Goal: Task Accomplishment & Management: Manage account settings

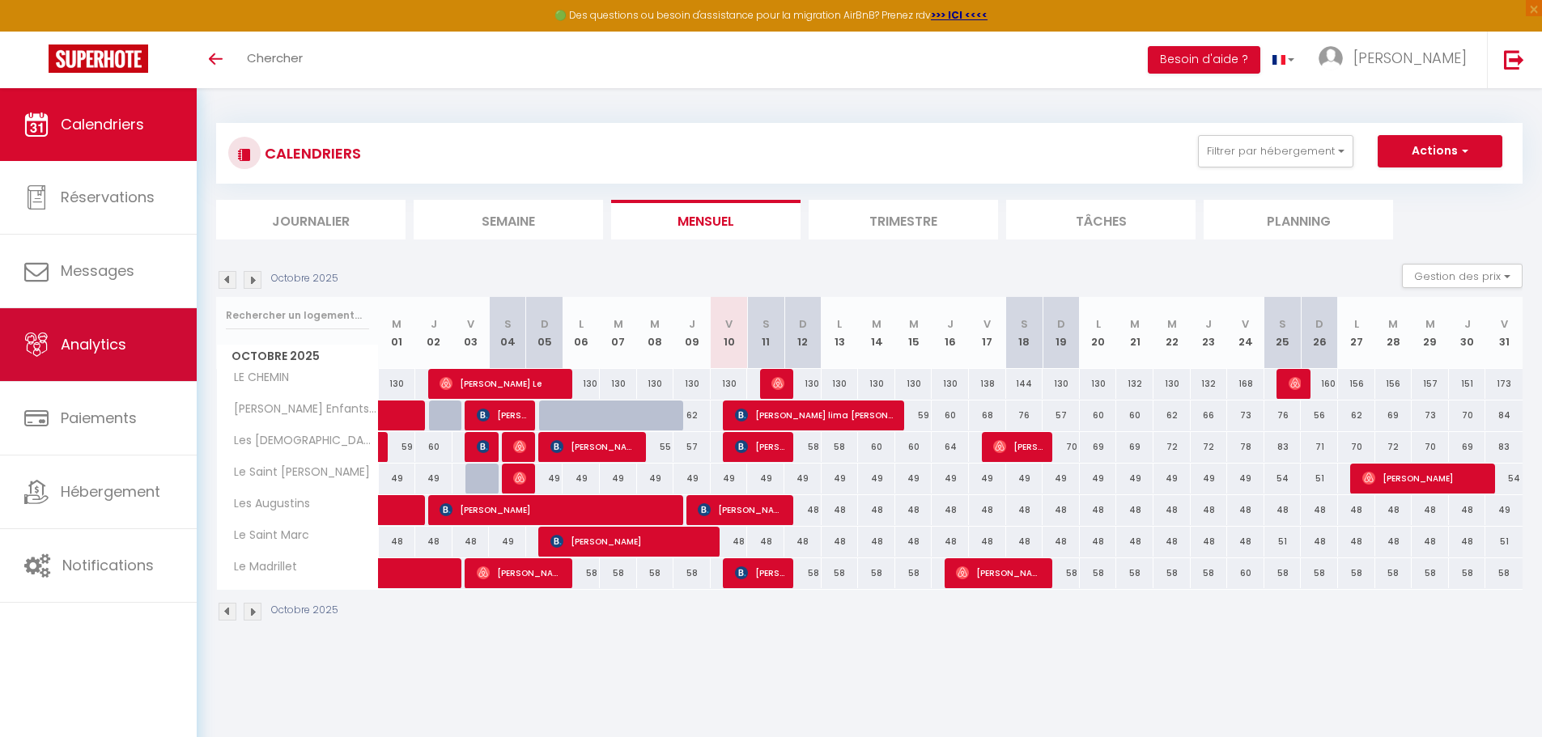
click at [58, 337] on link "Analytics" at bounding box center [98, 344] width 197 height 73
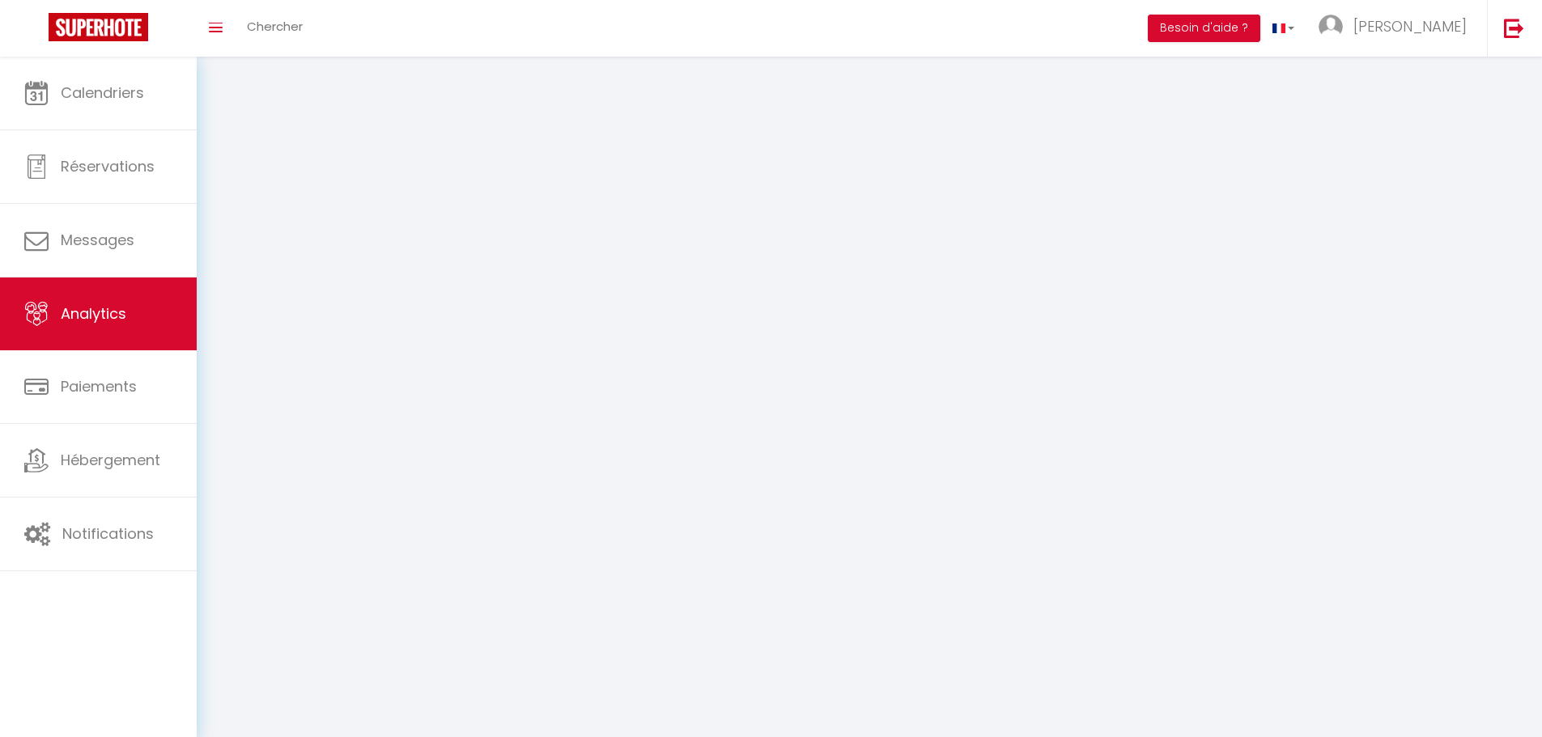
select select "2025"
select select "10"
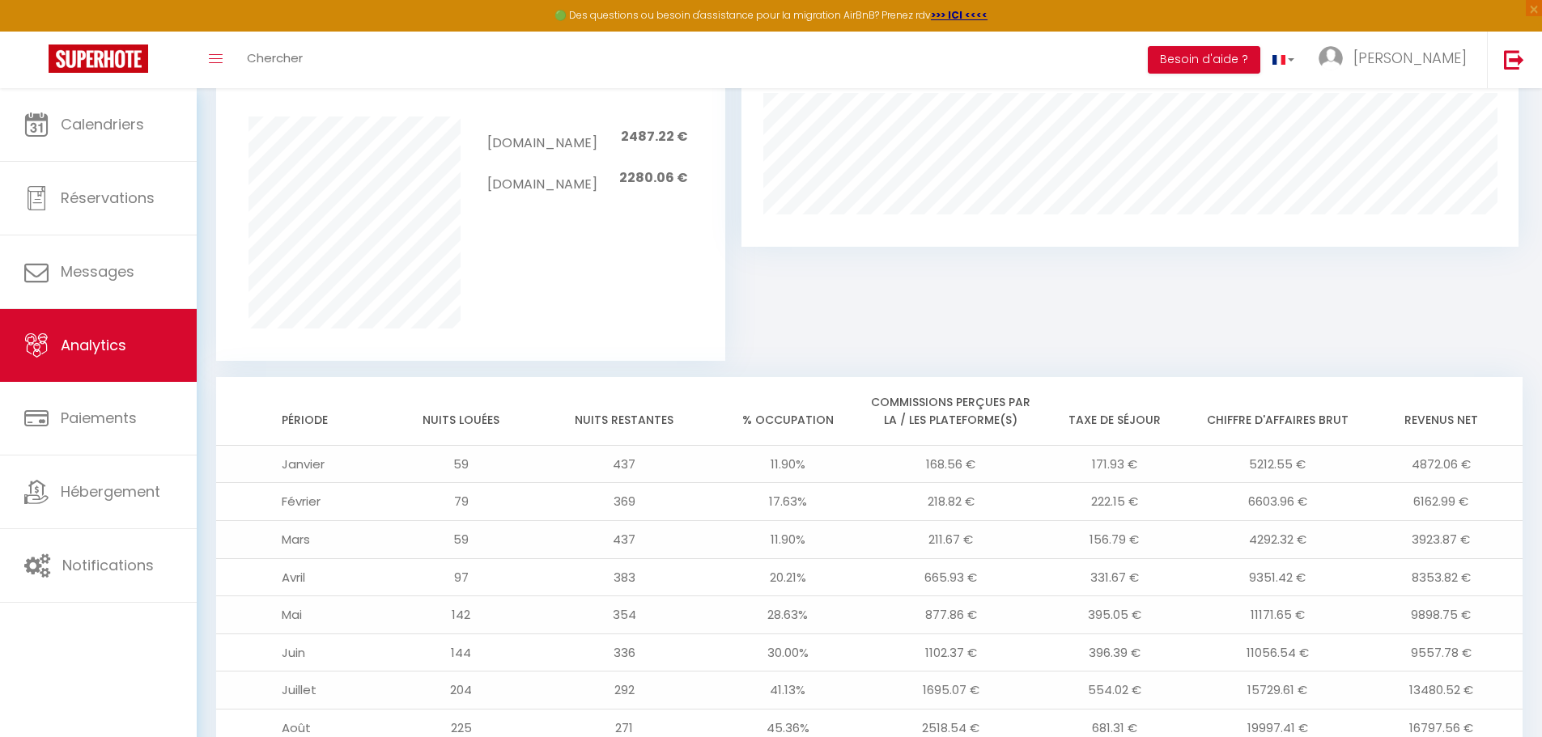
scroll to position [1301, 0]
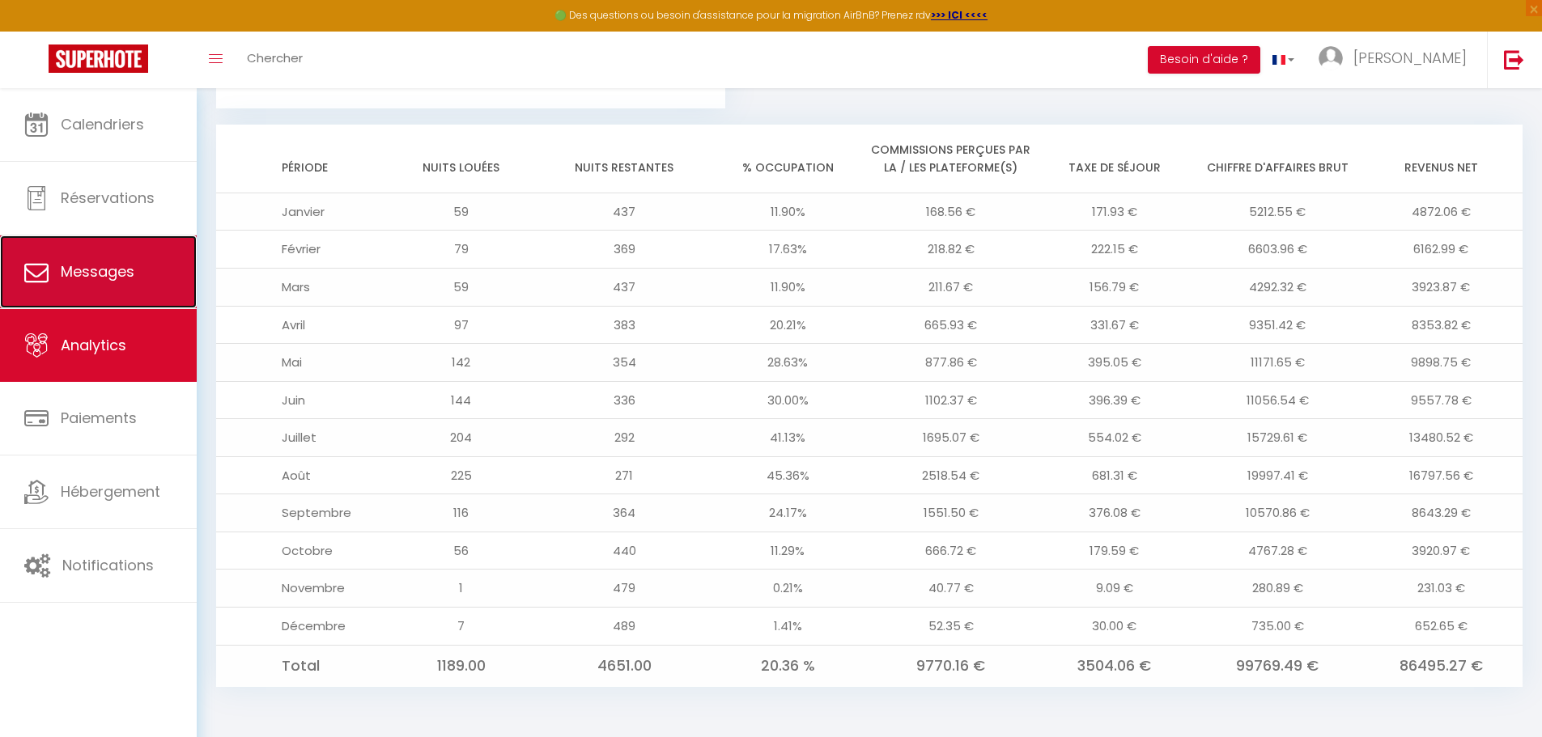
click at [93, 267] on span "Messages" at bounding box center [98, 271] width 74 height 20
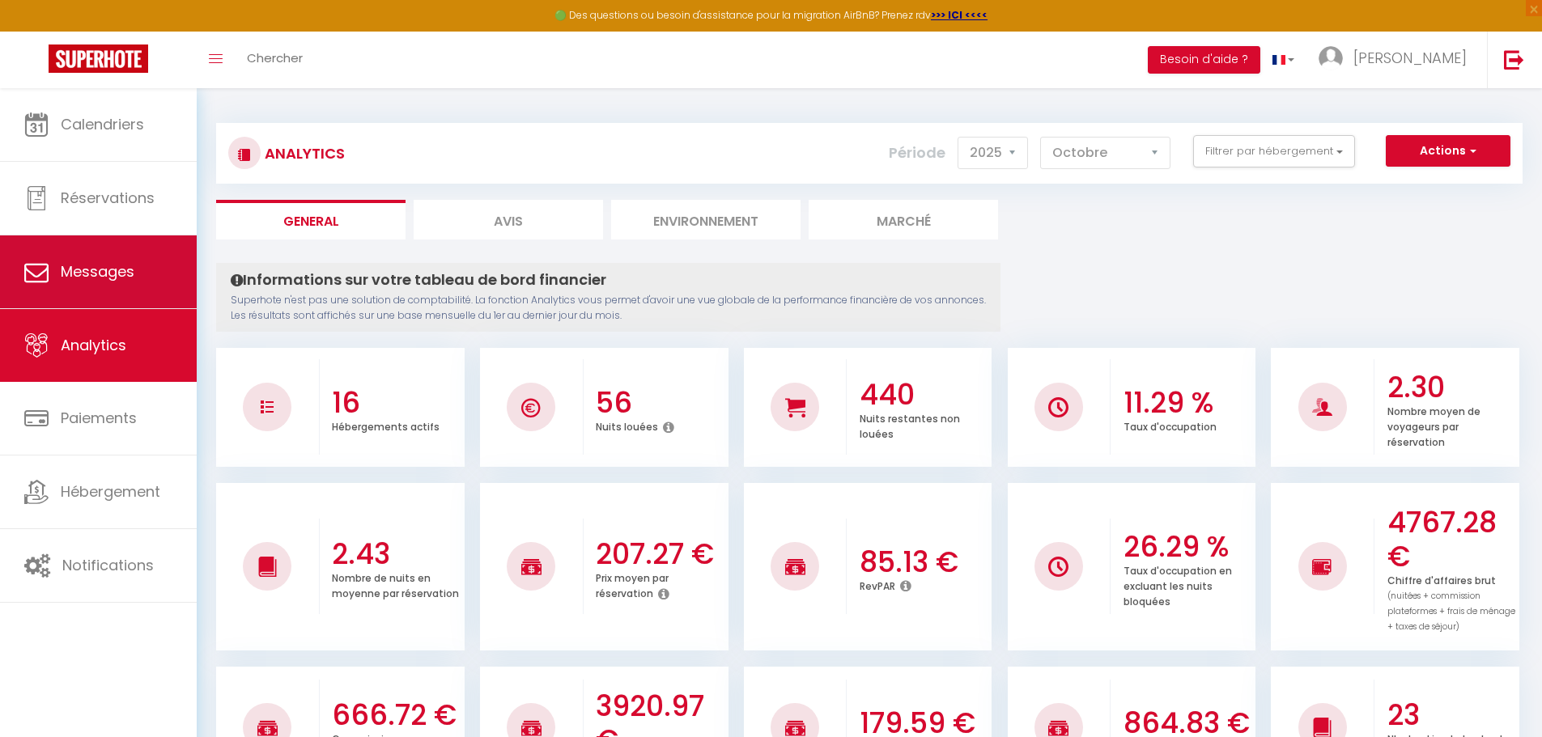
select select "message"
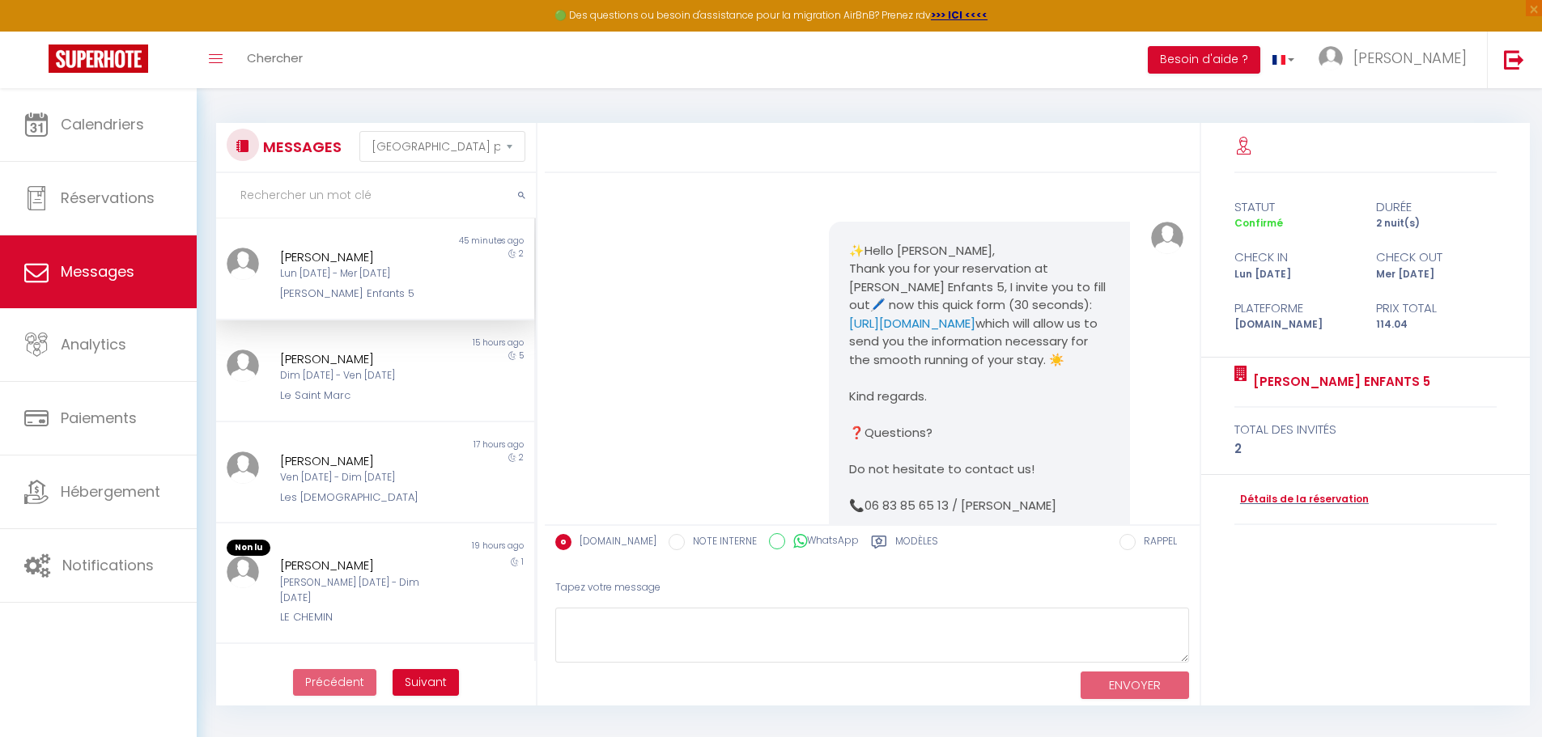
scroll to position [11108, 0]
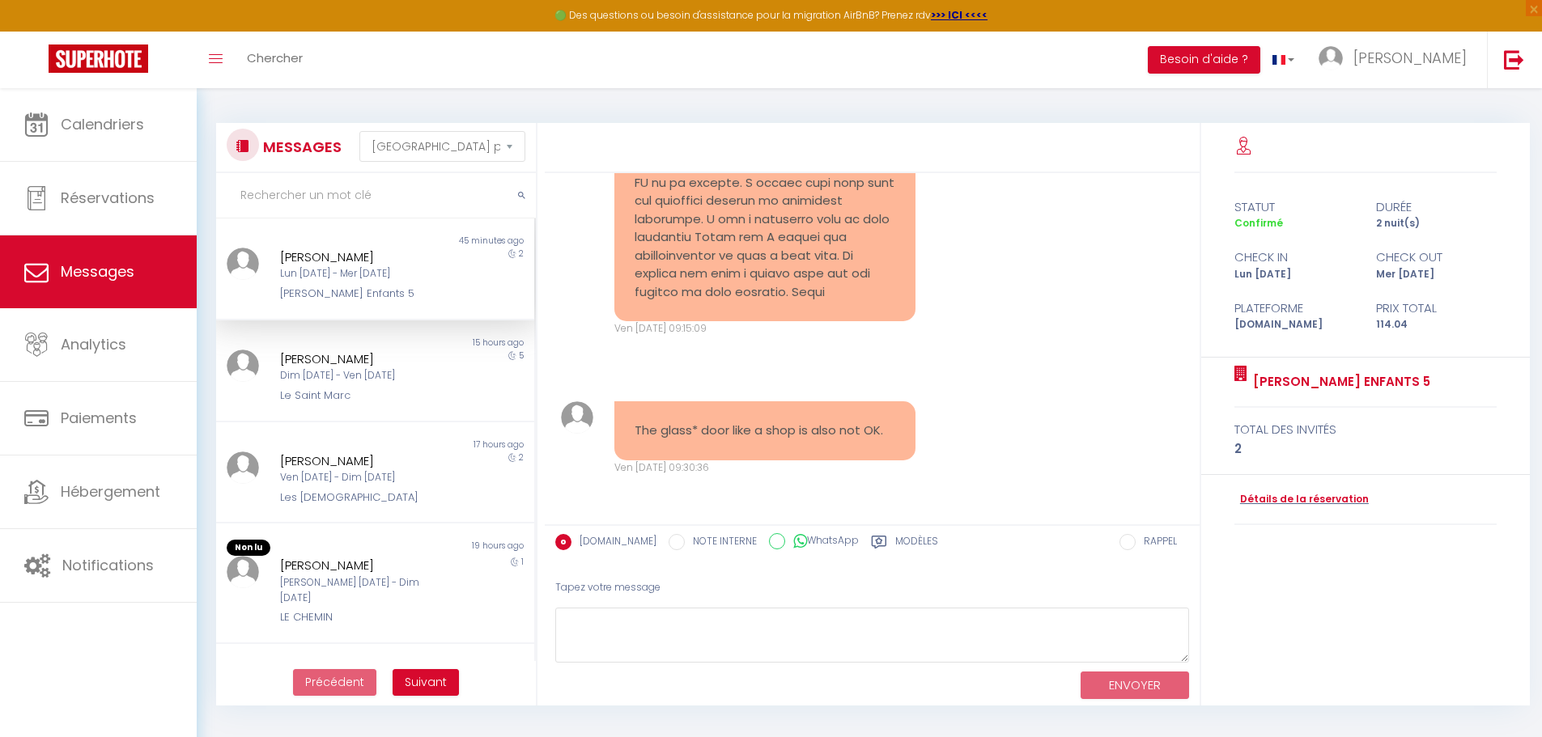
click at [357, 269] on div "Lun [DATE] - Mer [DATE]" at bounding box center [362, 273] width 164 height 15
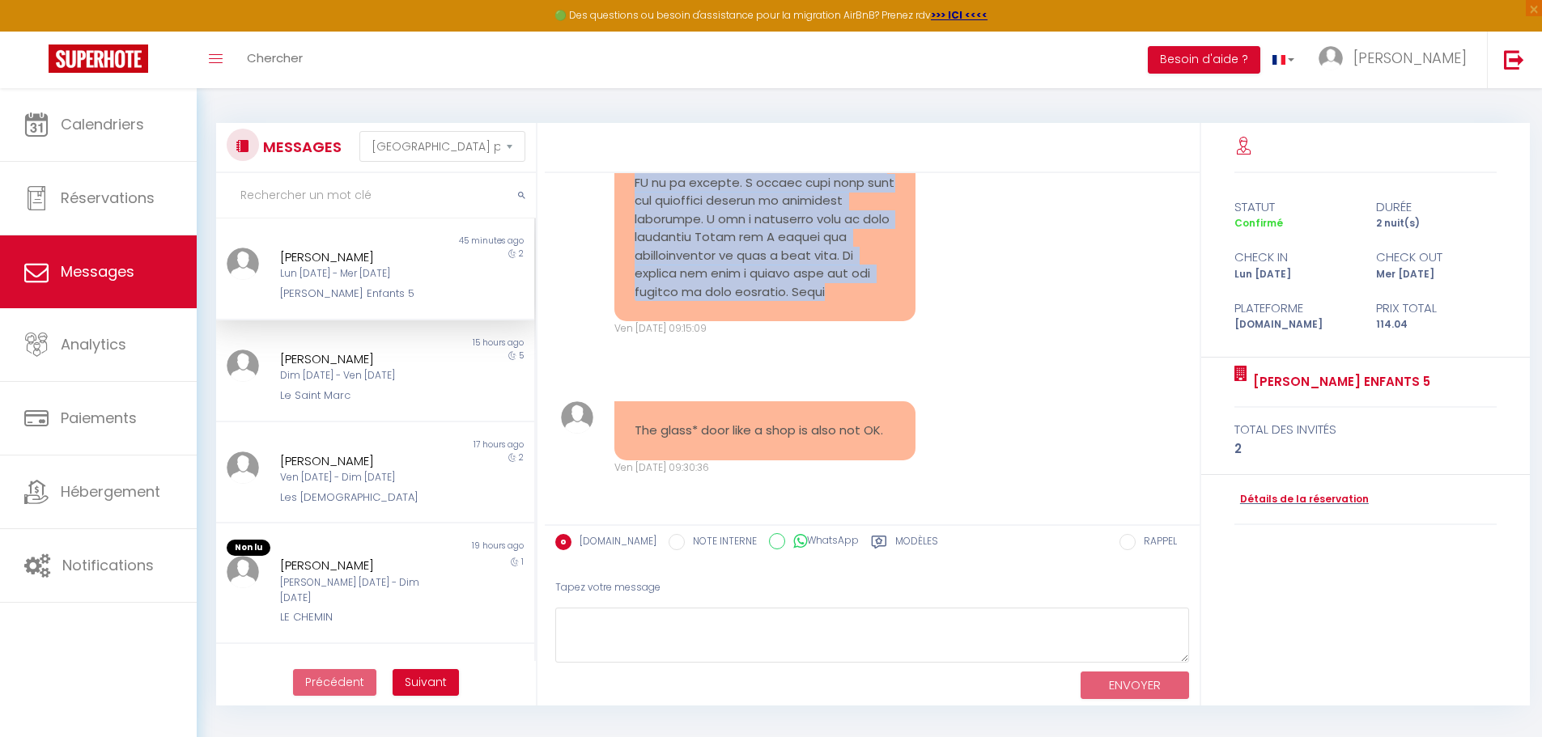
drag, startPoint x: 635, startPoint y: 255, endPoint x: 707, endPoint y: 293, distance: 81.5
click at [707, 293] on pre at bounding box center [765, 1] width 261 height 601
copy pre "Hello, [PERSON_NAME]! Your apartment is beautiful, but there are things that yo…"
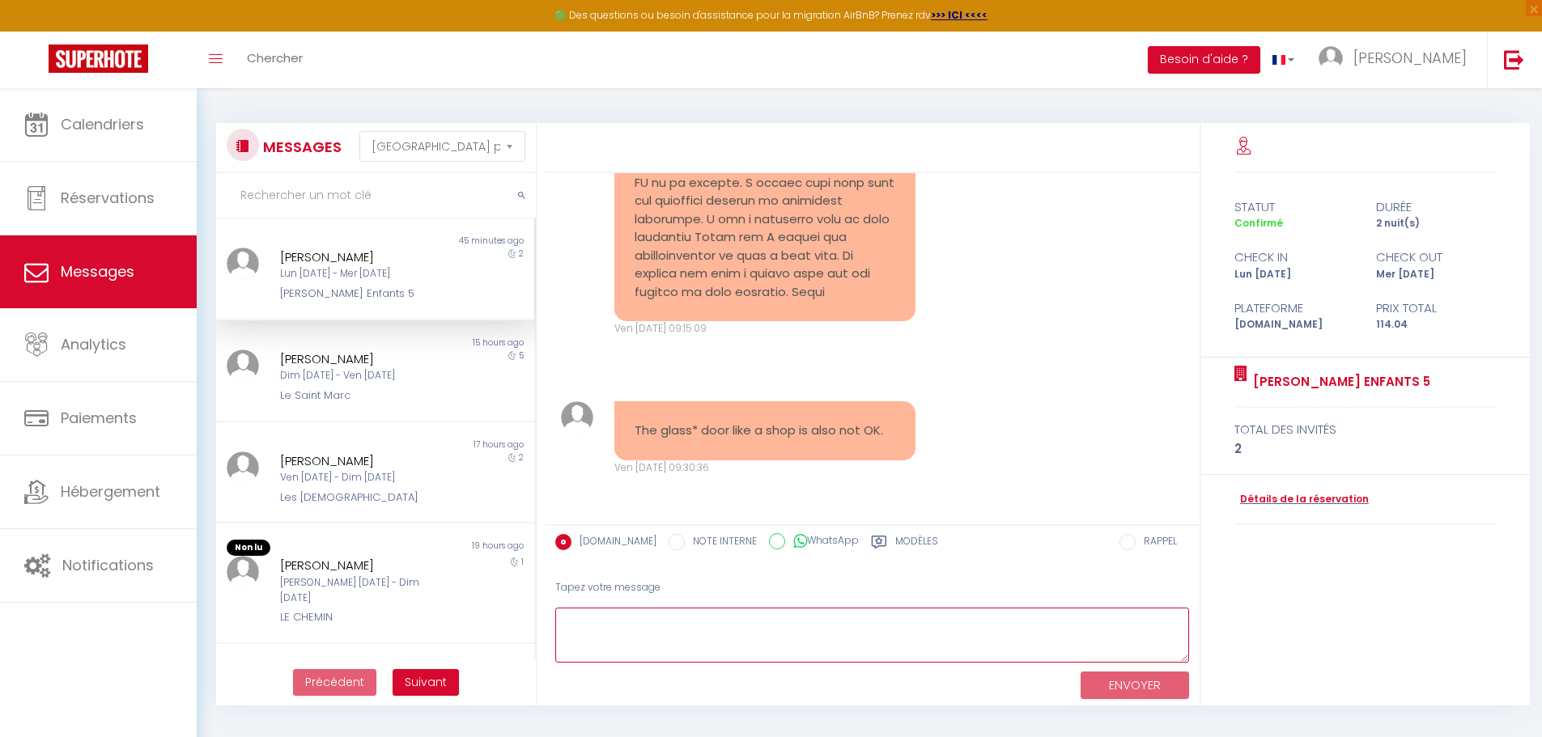
click at [795, 623] on textarea at bounding box center [872, 636] width 634 height 56
click at [796, 624] on textarea at bounding box center [872, 636] width 634 height 56
paste textarea "Hello [PERSON_NAME],I have taken careful note of your comments. I am not the ow…"
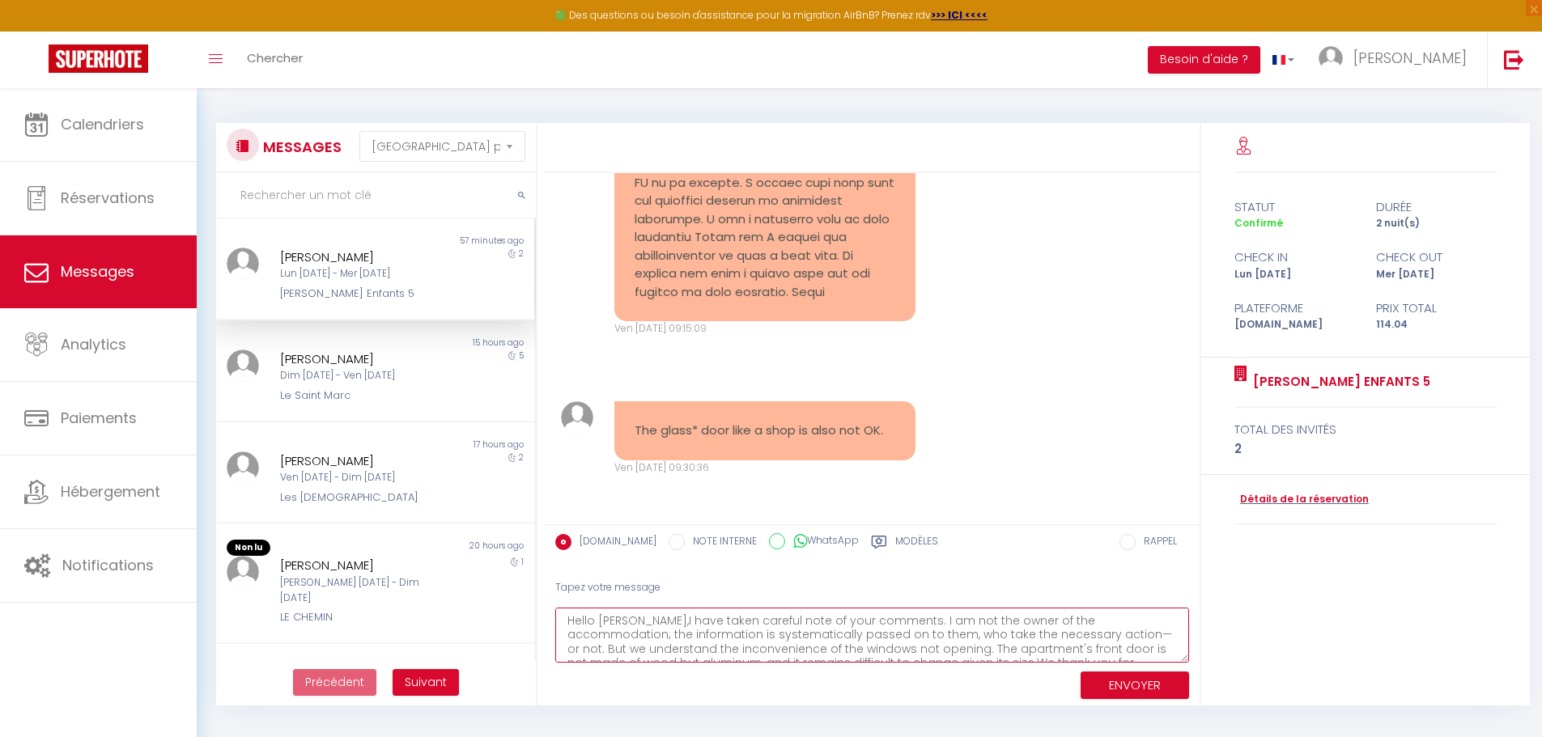
scroll to position [52, 0]
type textarea "Hello [PERSON_NAME],I have taken careful note of your comments. I am not the ow…"
click at [1140, 681] on button "ENVOYER" at bounding box center [1134, 686] width 108 height 28
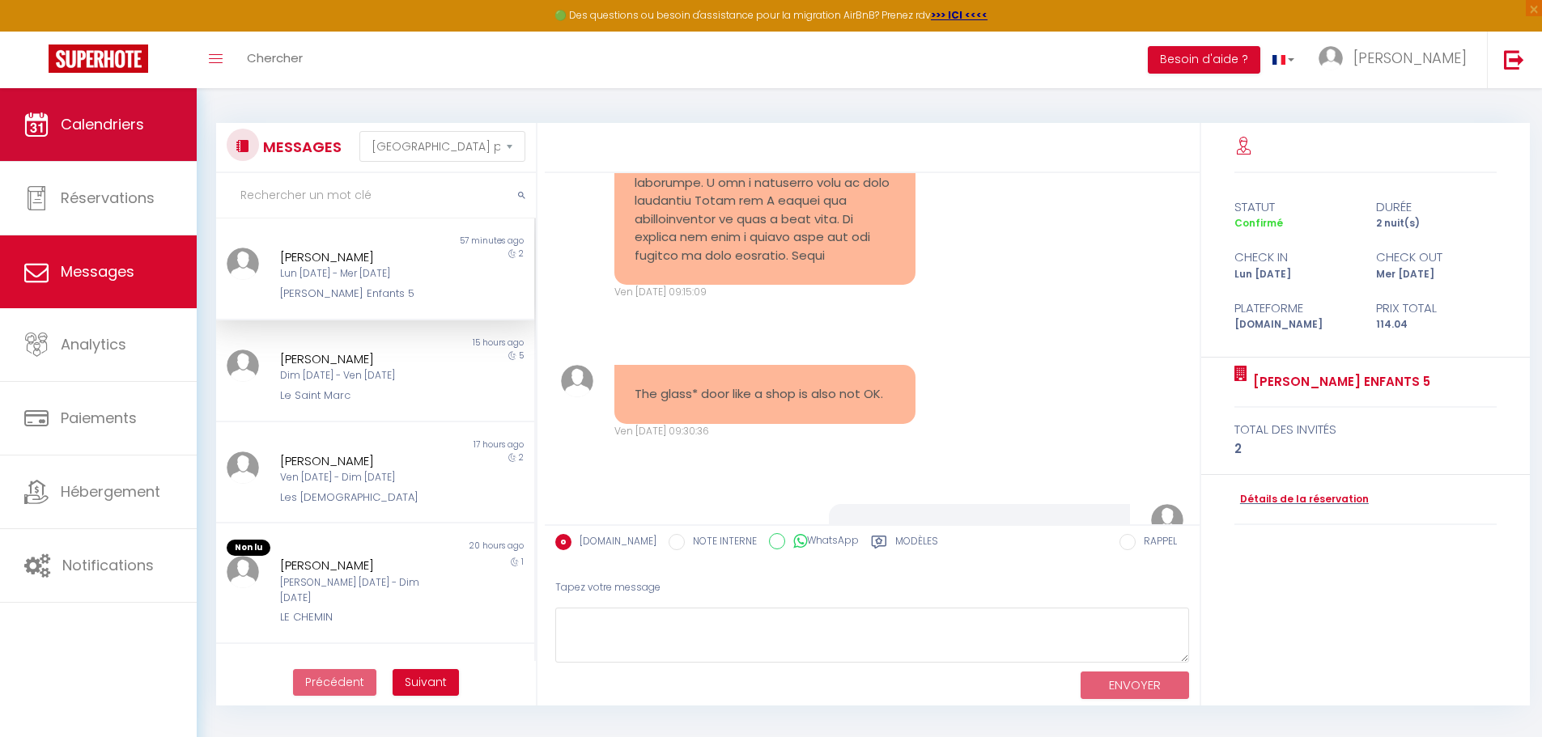
scroll to position [11537, 0]
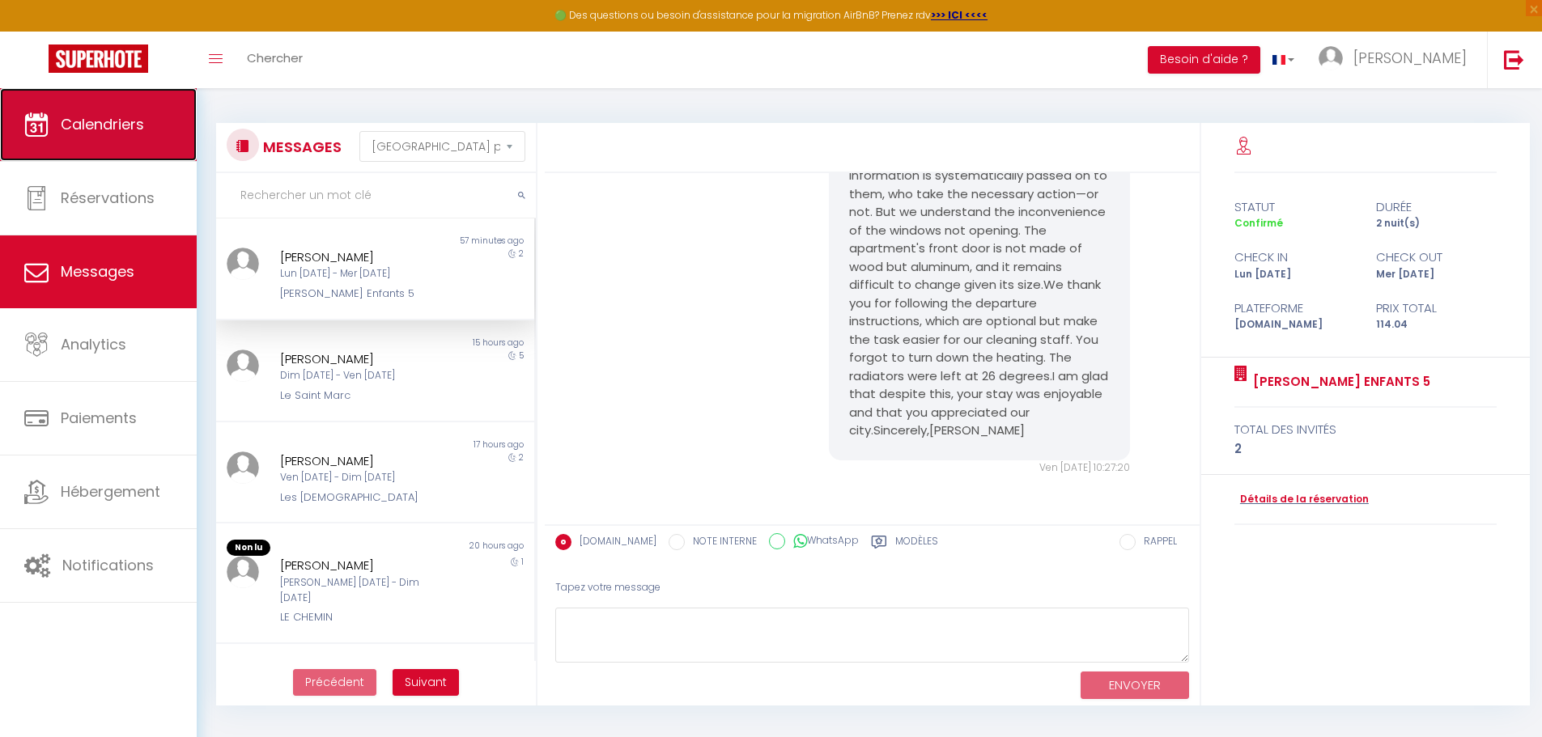
click at [119, 125] on span "Calendriers" at bounding box center [102, 124] width 83 height 20
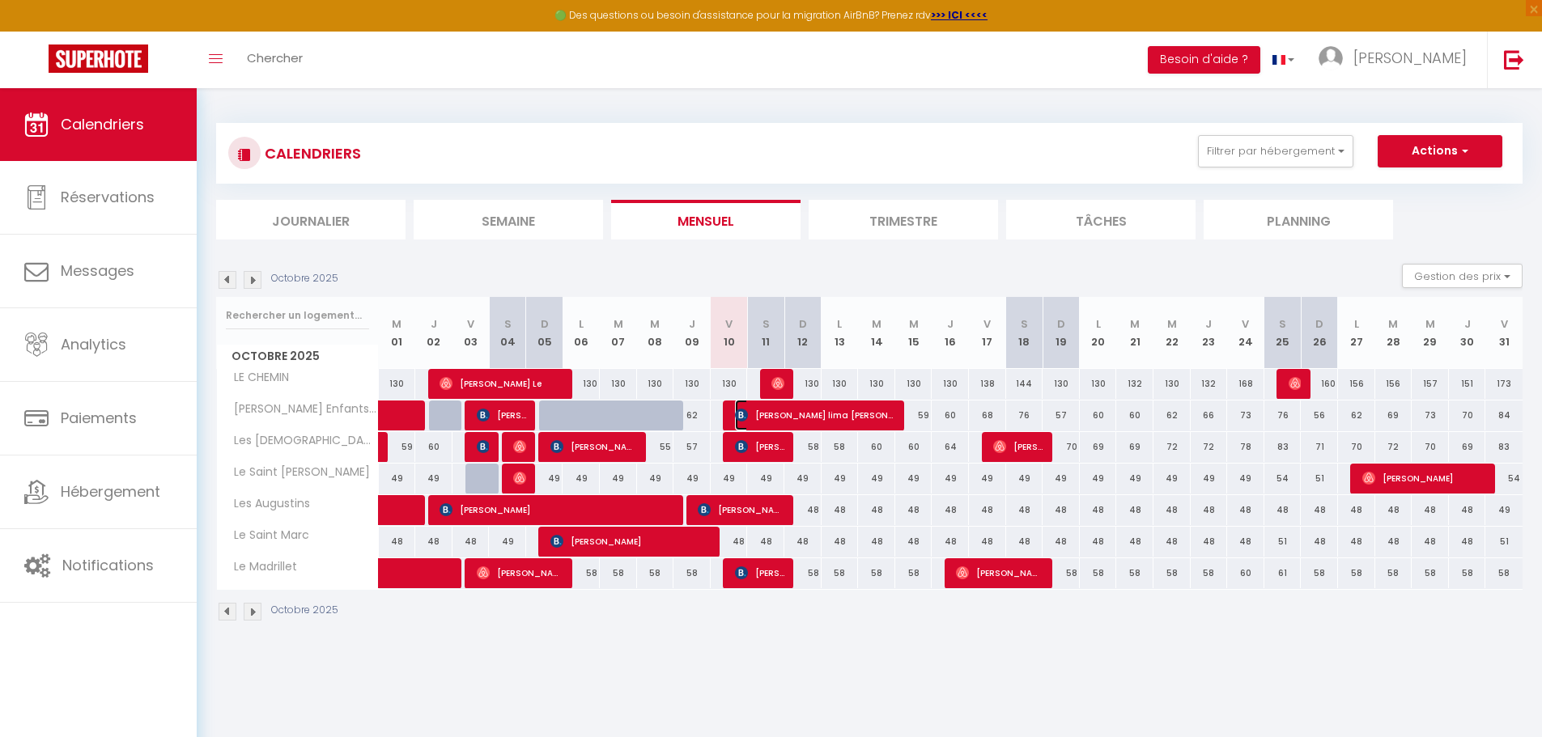
click at [790, 421] on span "[PERSON_NAME] lima [PERSON_NAME]" at bounding box center [815, 415] width 161 height 31
select select "OK"
select select "KO"
select select "0"
select select "1"
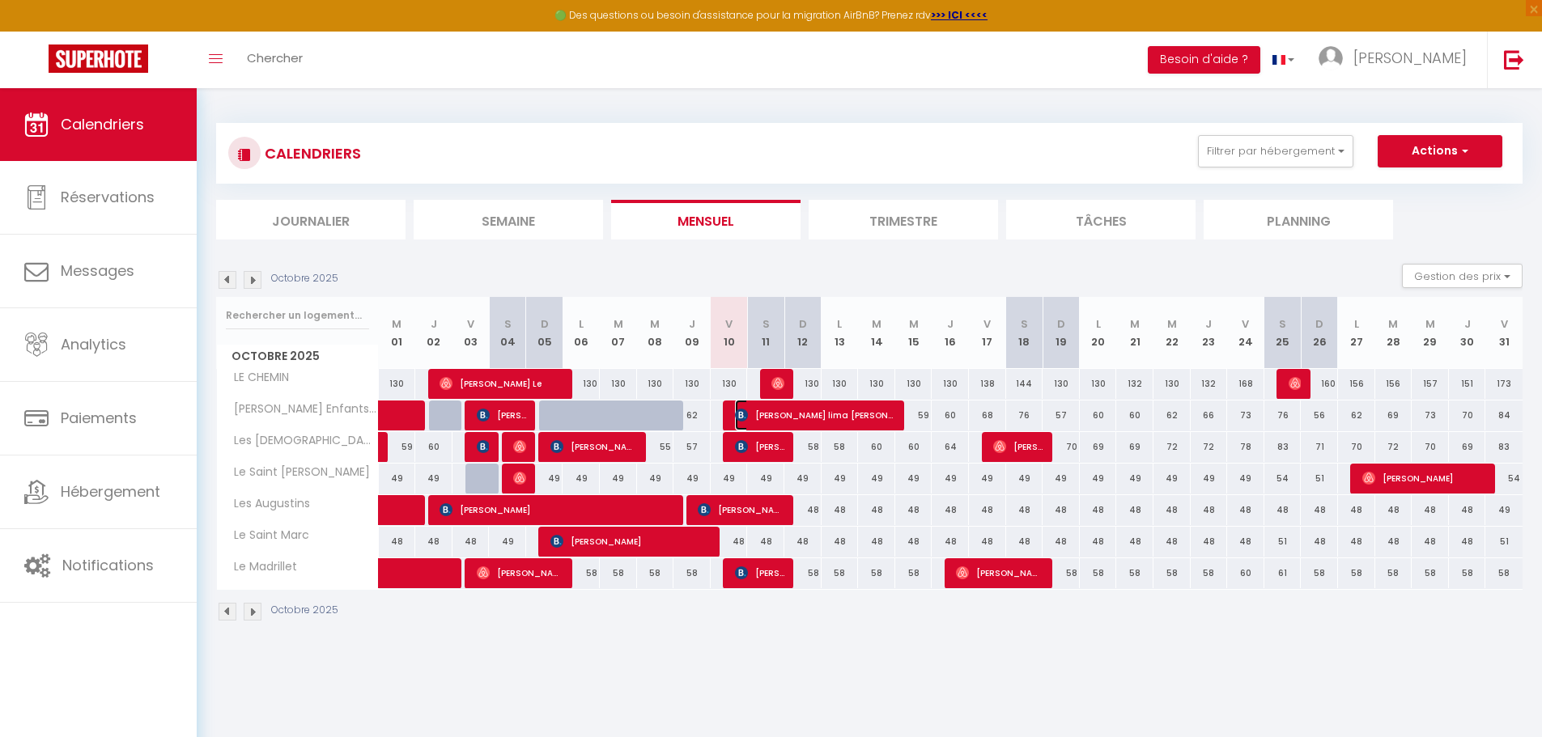
select select "1"
select select
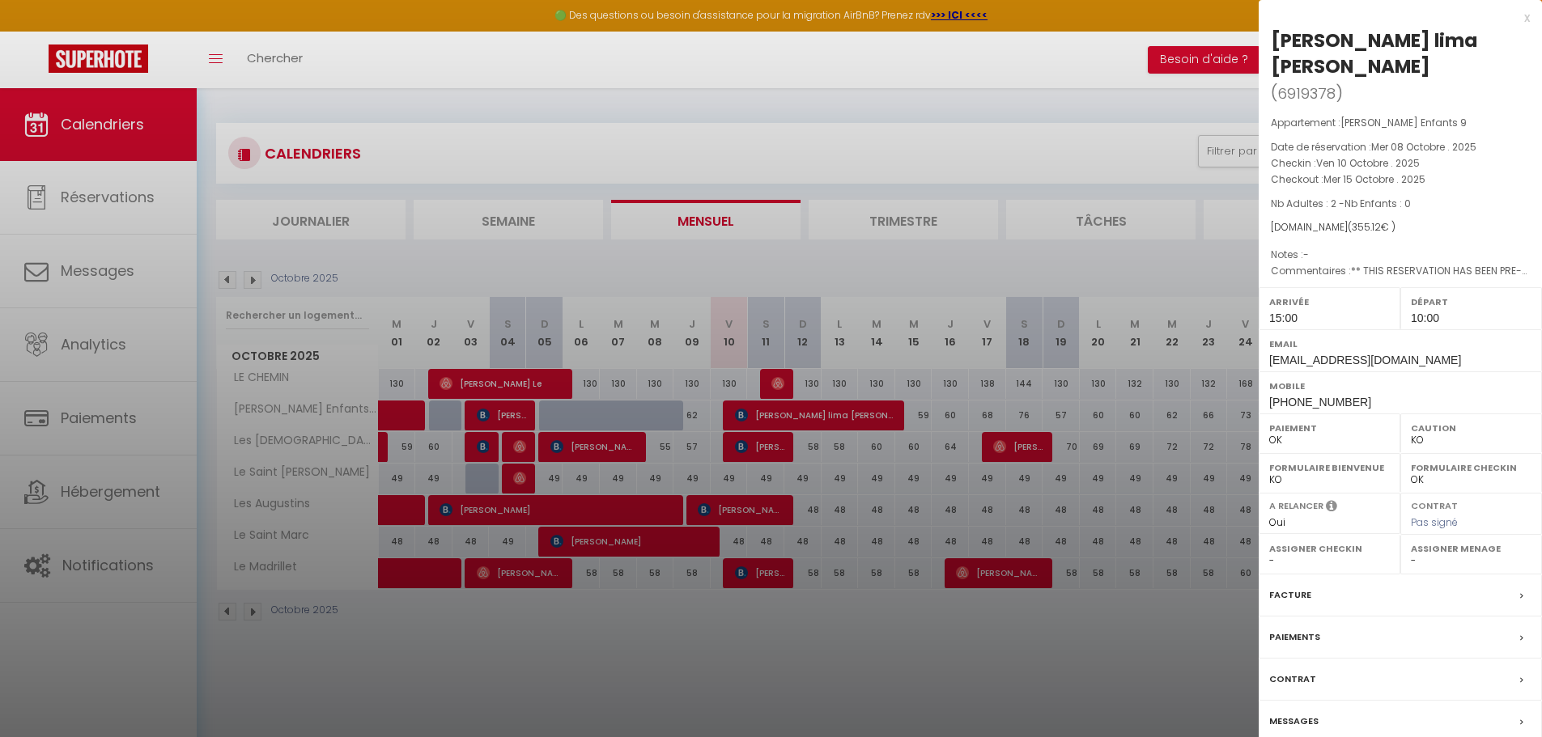
click at [1527, 19] on div "x" at bounding box center [1394, 17] width 271 height 19
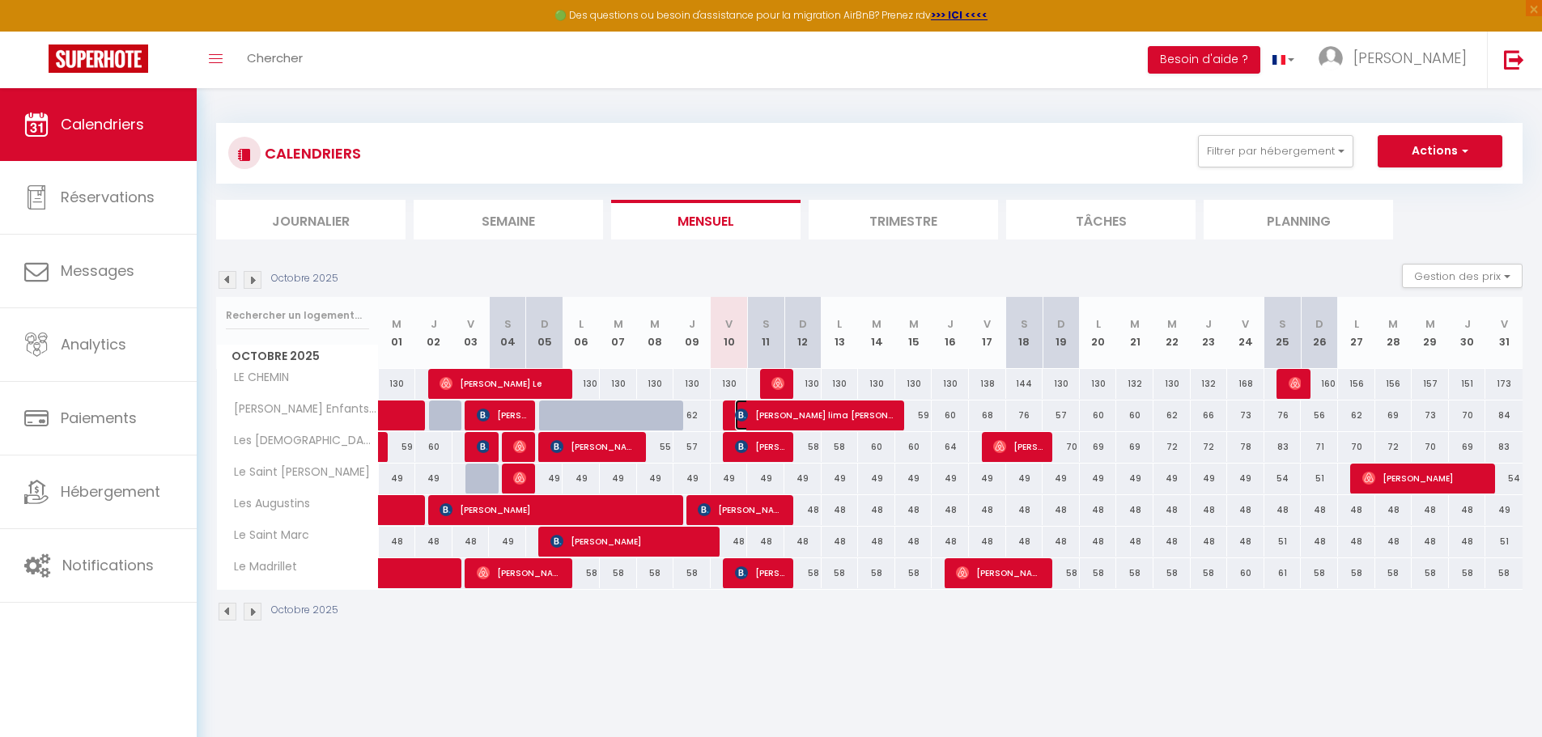
click at [854, 414] on span "[PERSON_NAME] lima [PERSON_NAME]" at bounding box center [815, 415] width 161 height 31
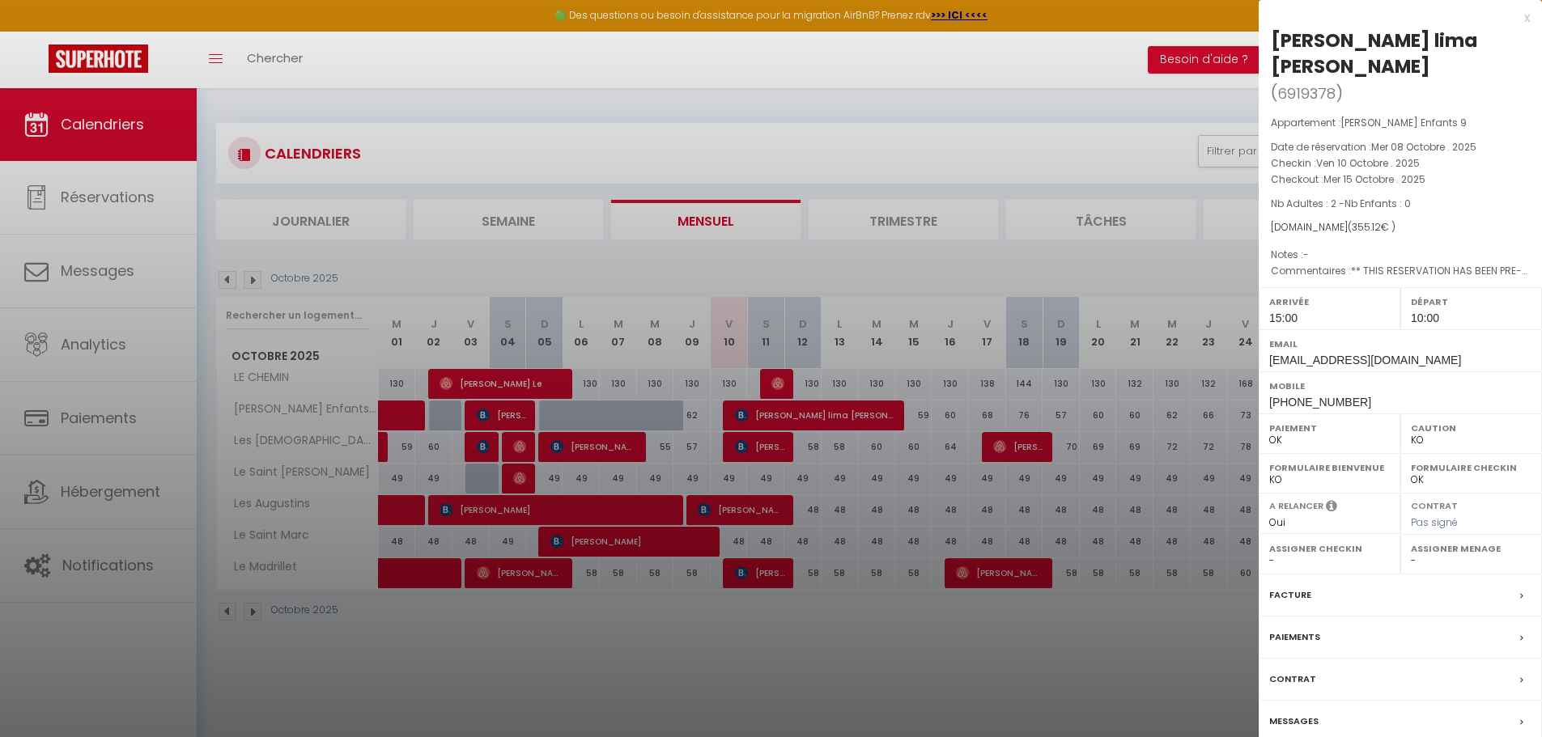
click at [1527, 21] on div "x" at bounding box center [1394, 17] width 271 height 19
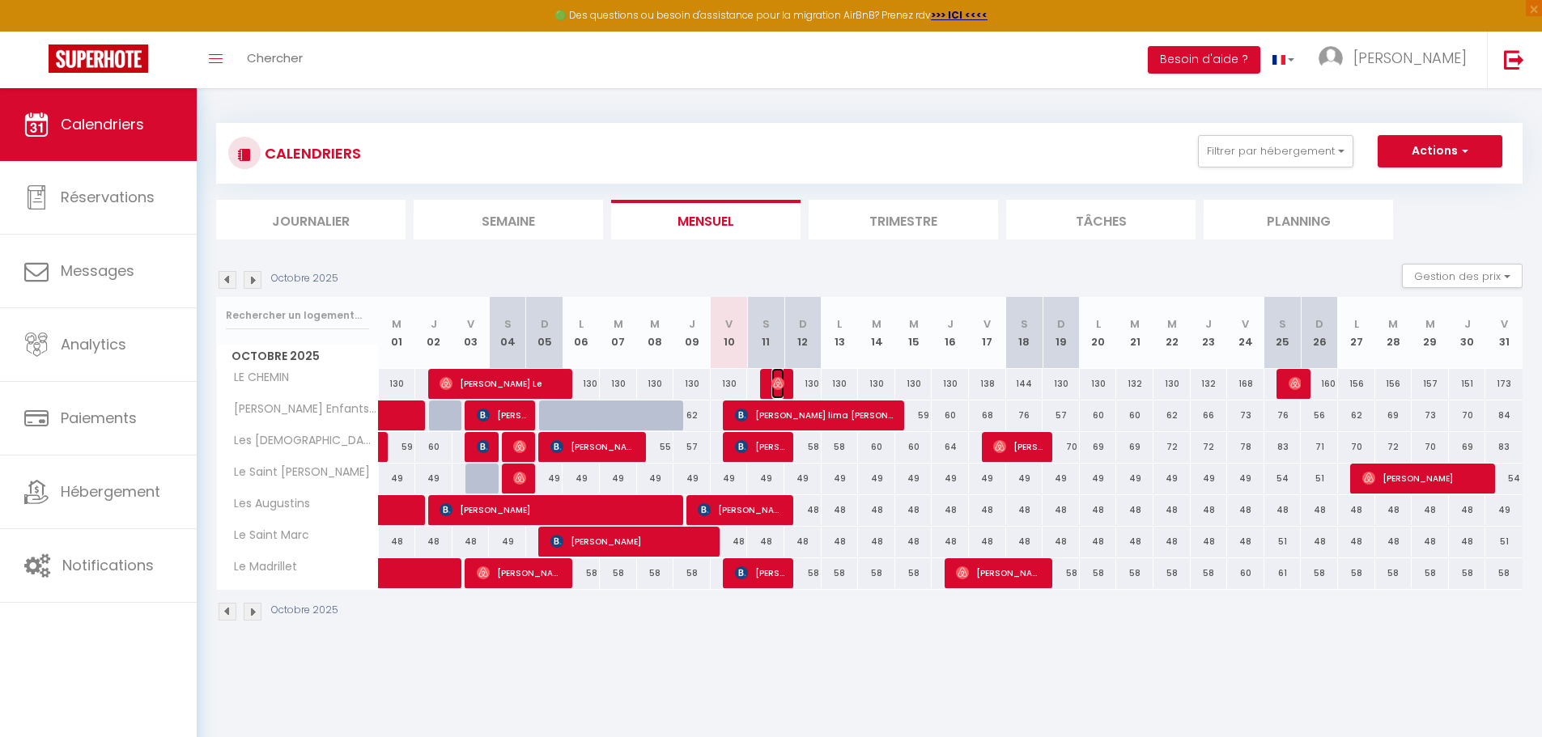
click at [778, 381] on img at bounding box center [777, 383] width 13 height 13
select select "OK"
select select "34281"
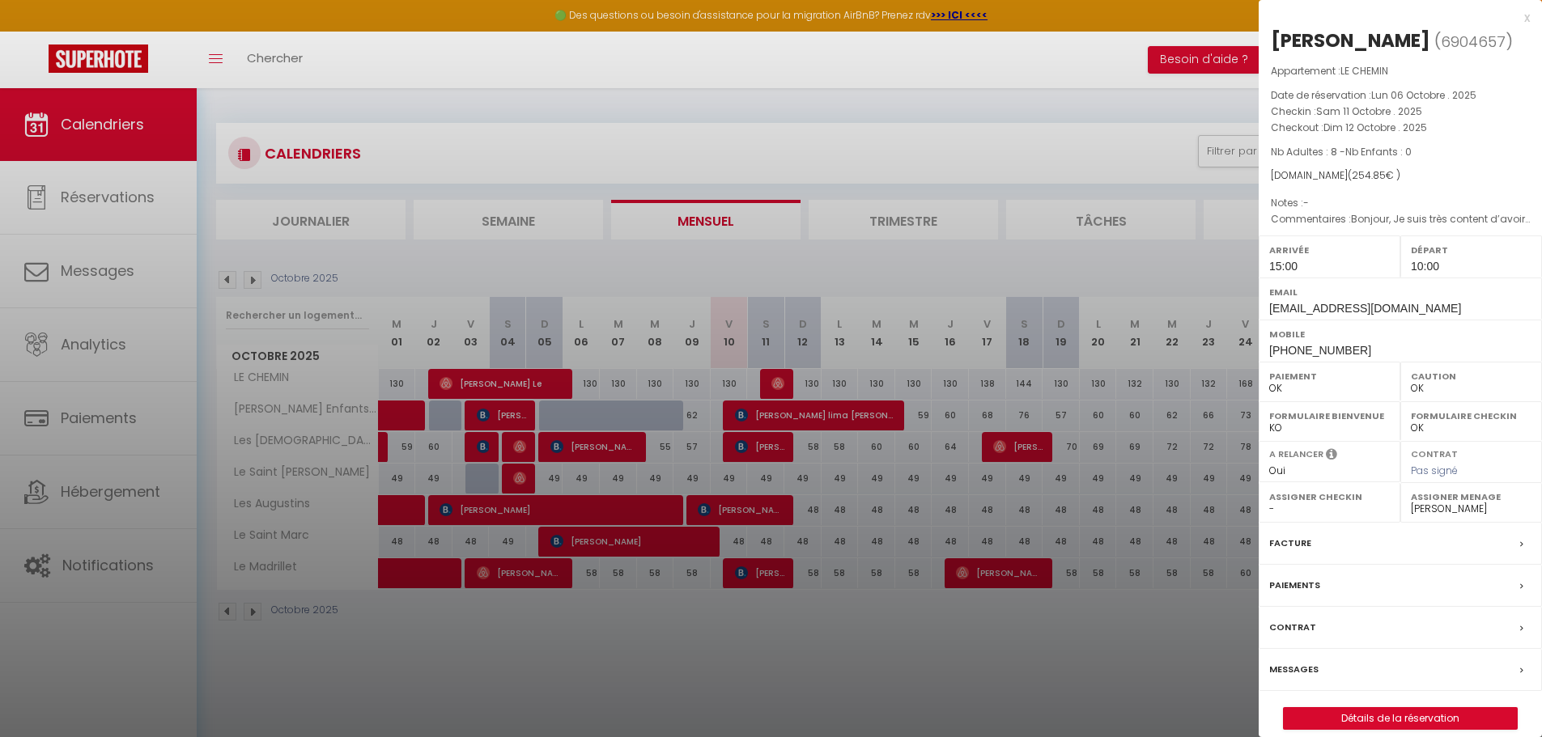
click at [768, 450] on div at bounding box center [771, 368] width 1542 height 737
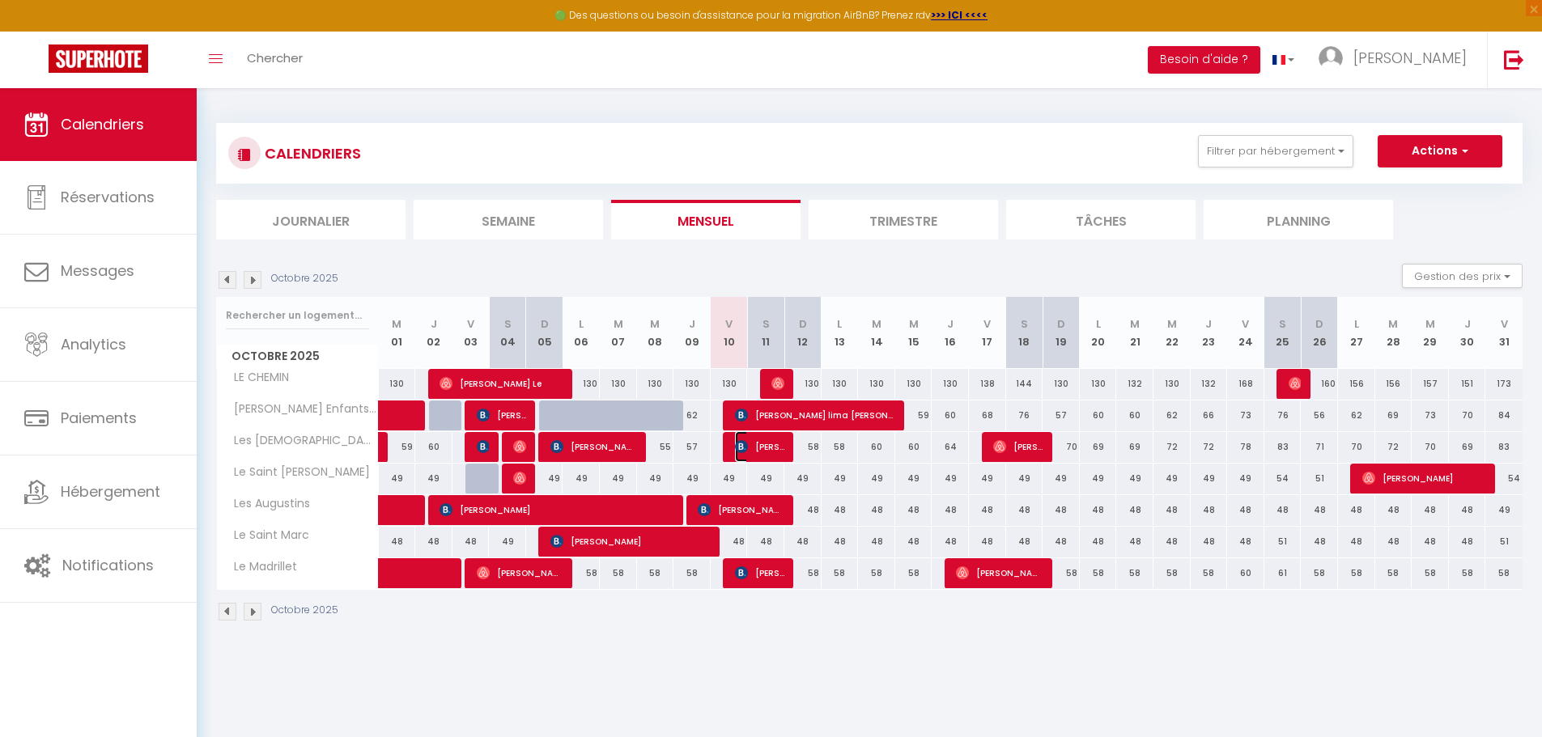
click at [769, 451] on span "[PERSON_NAME]" at bounding box center [759, 446] width 49 height 31
select select "KO"
select select "0"
select select "34474"
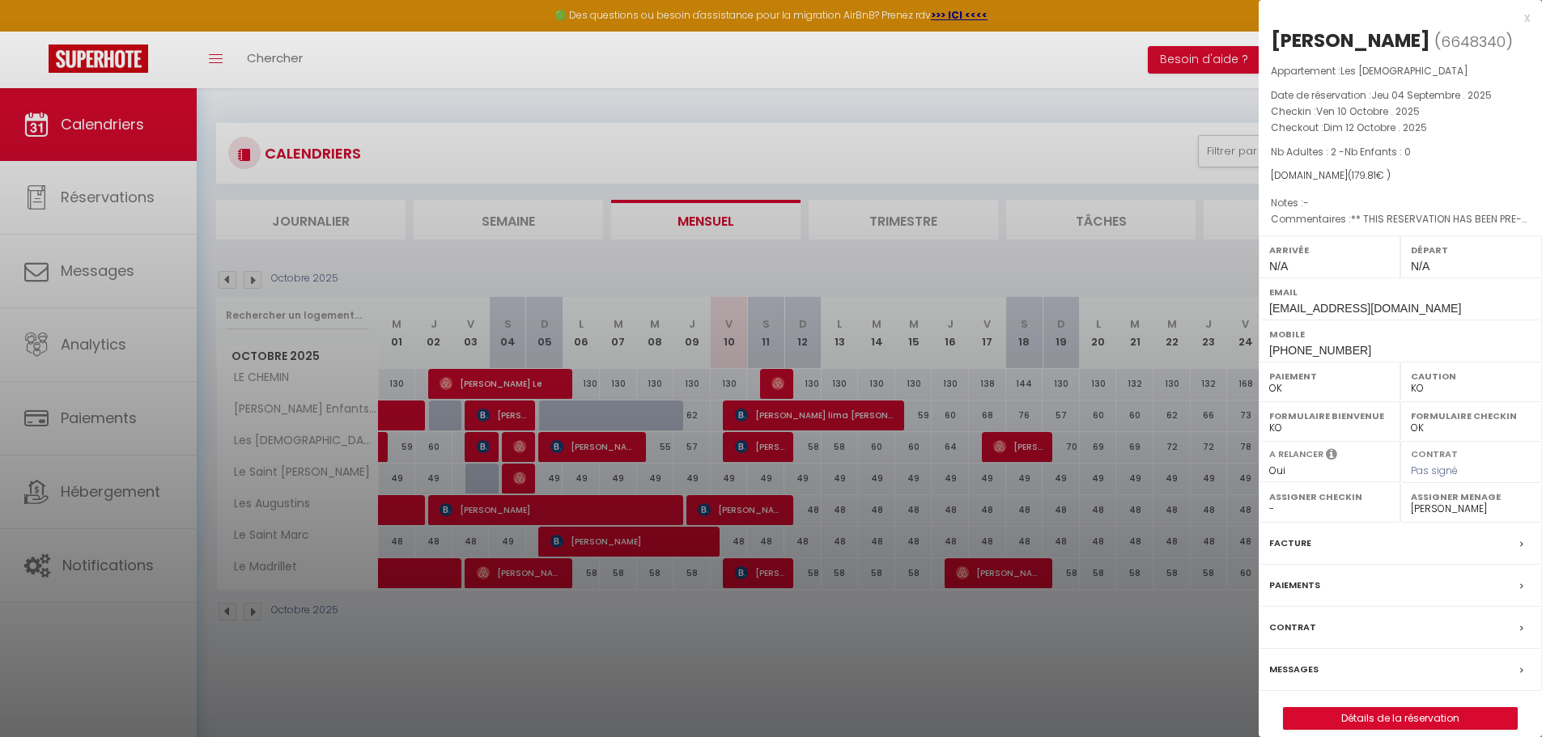
click at [768, 513] on div at bounding box center [771, 368] width 1542 height 737
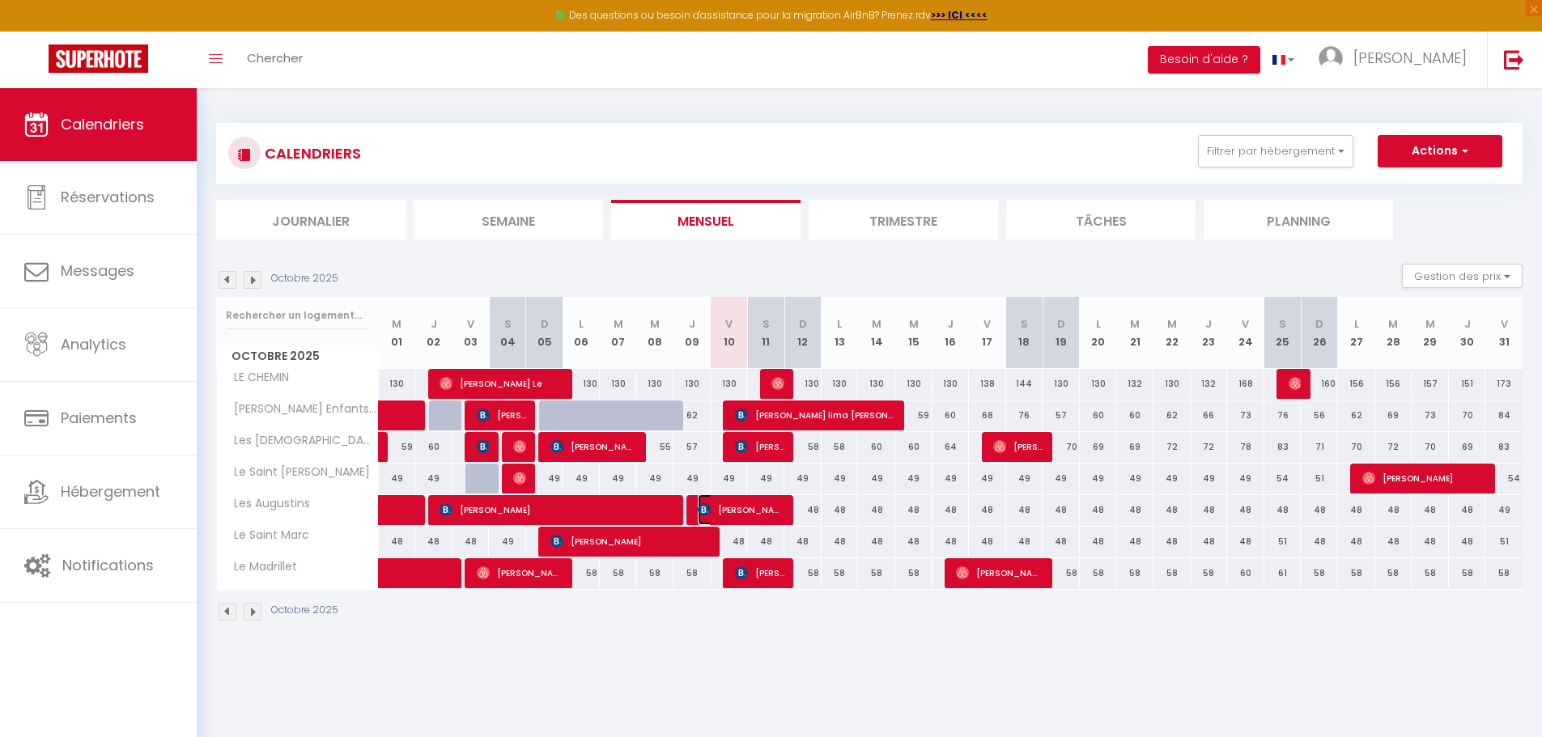
click at [768, 513] on span "[PERSON_NAME]" at bounding box center [741, 510] width 87 height 31
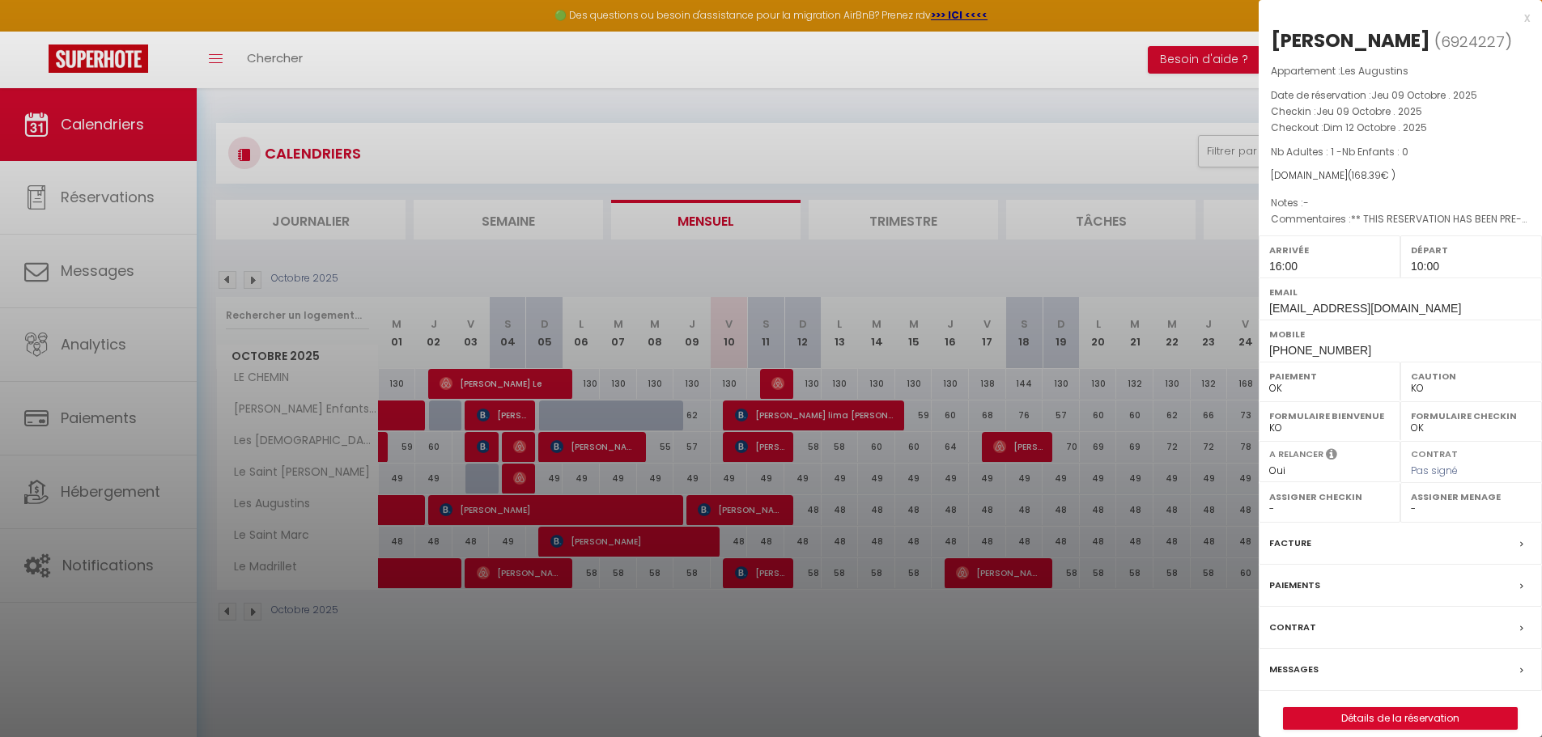
click at [772, 571] on div at bounding box center [771, 368] width 1542 height 737
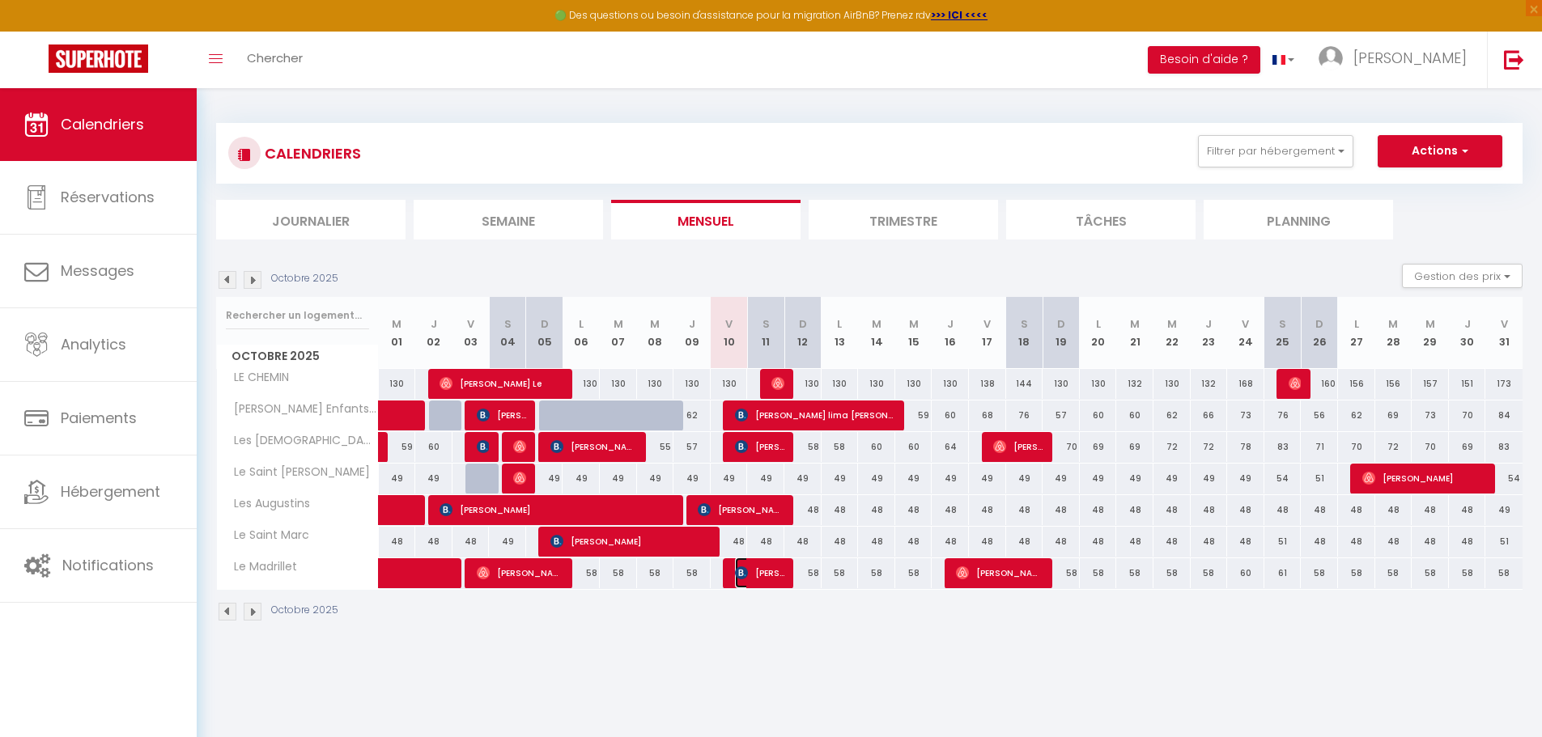
click at [776, 575] on span "[PERSON_NAME]" at bounding box center [759, 573] width 49 height 31
select select "34281"
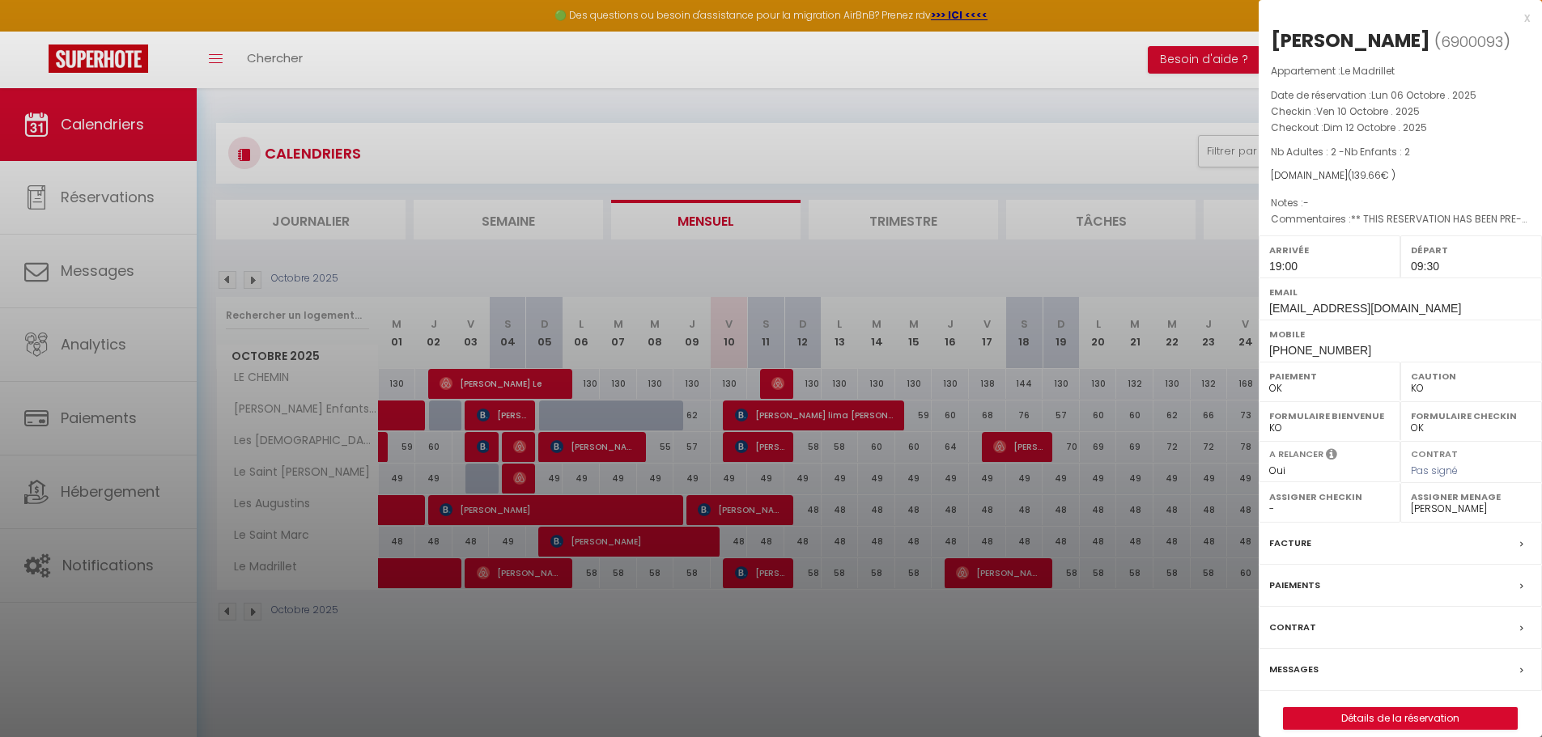
click at [1529, 20] on div "x" at bounding box center [1394, 17] width 271 height 19
